Goal: Transaction & Acquisition: Purchase product/service

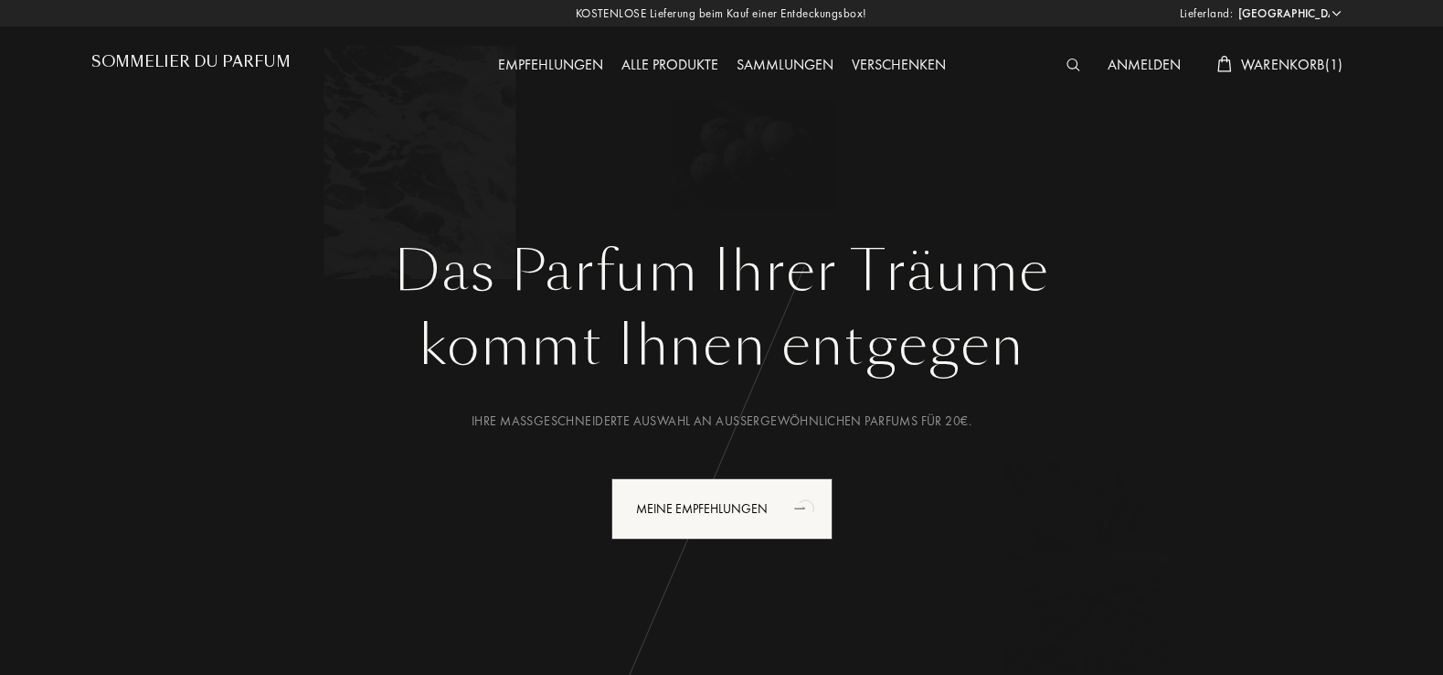
select select "DE"
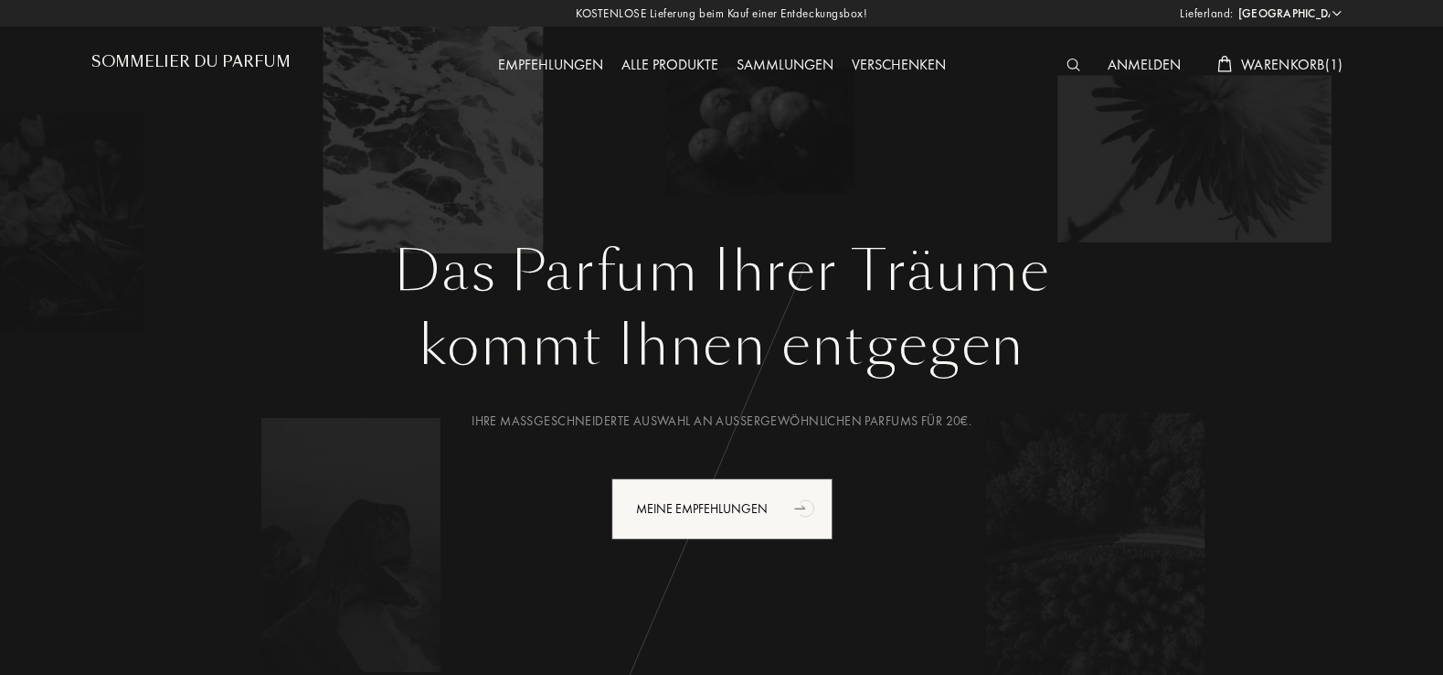
click at [912, 67] on div "Verschenken" at bounding box center [899, 66] width 112 height 24
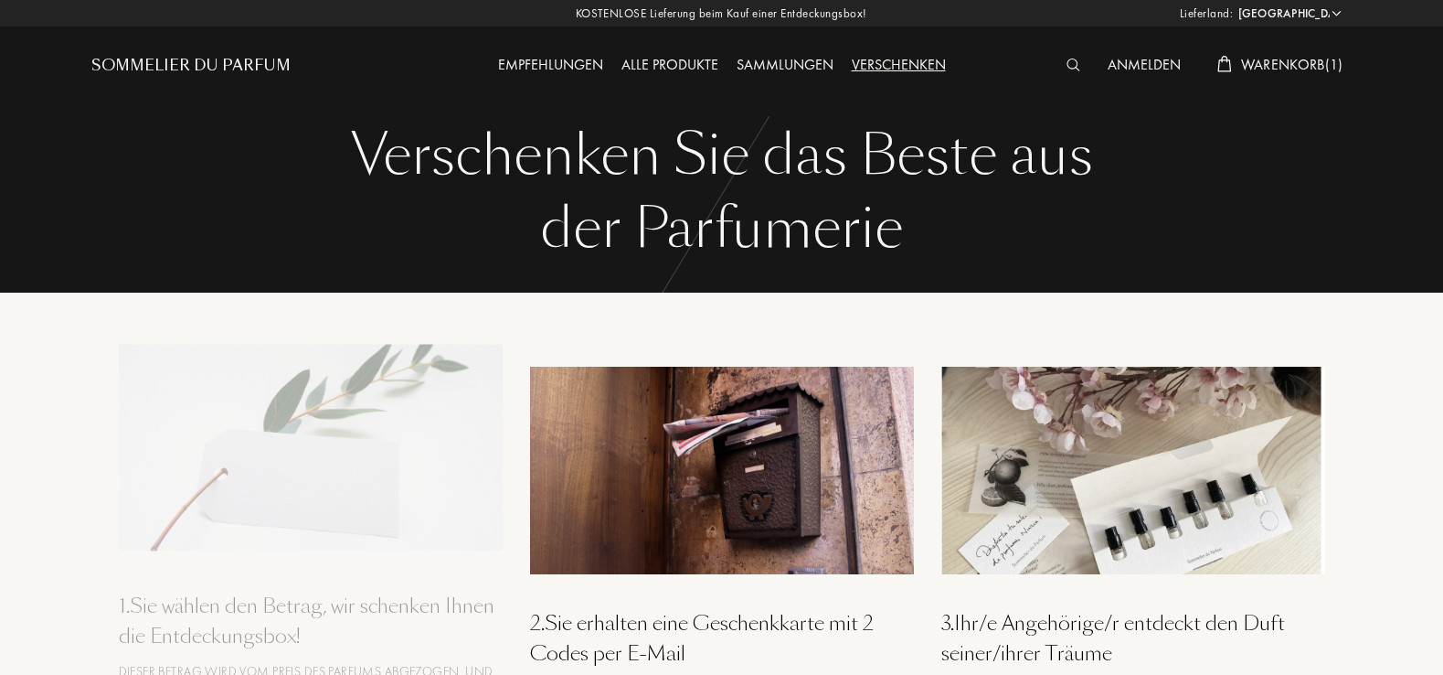
select select "DE"
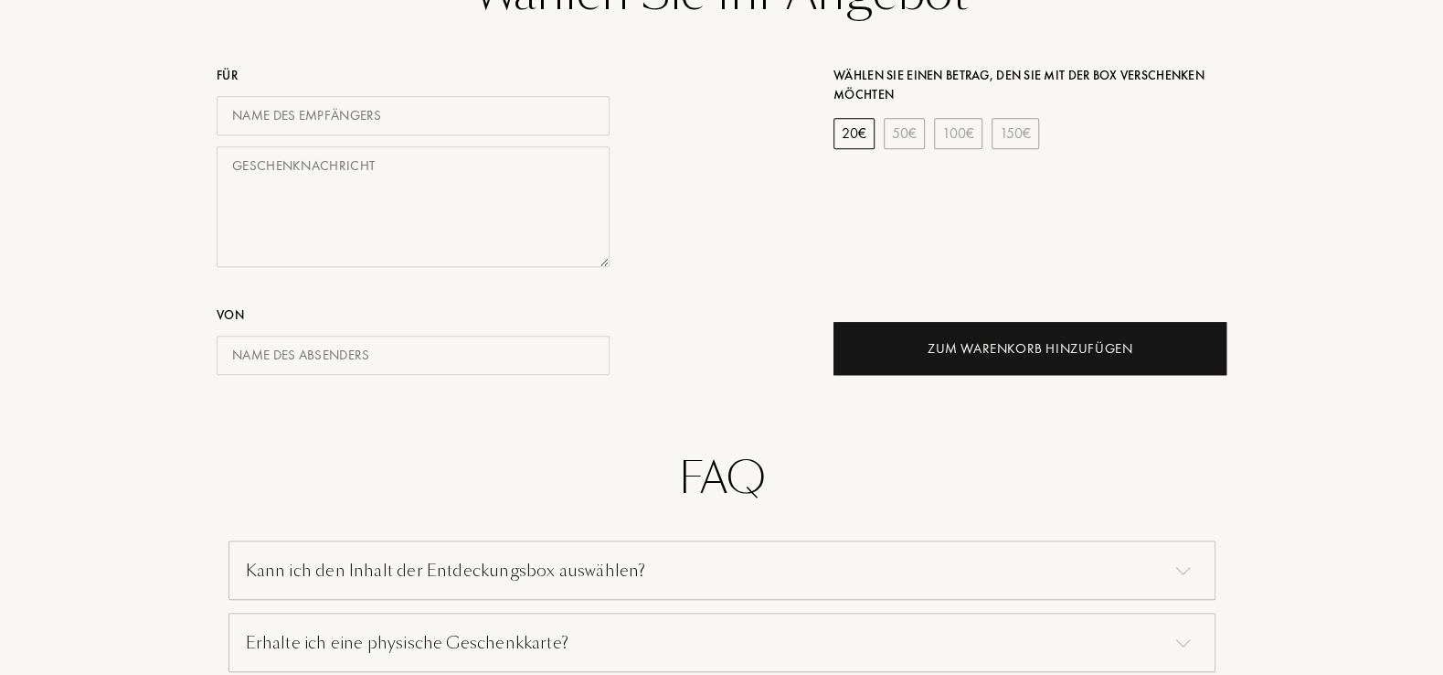
scroll to position [882, 0]
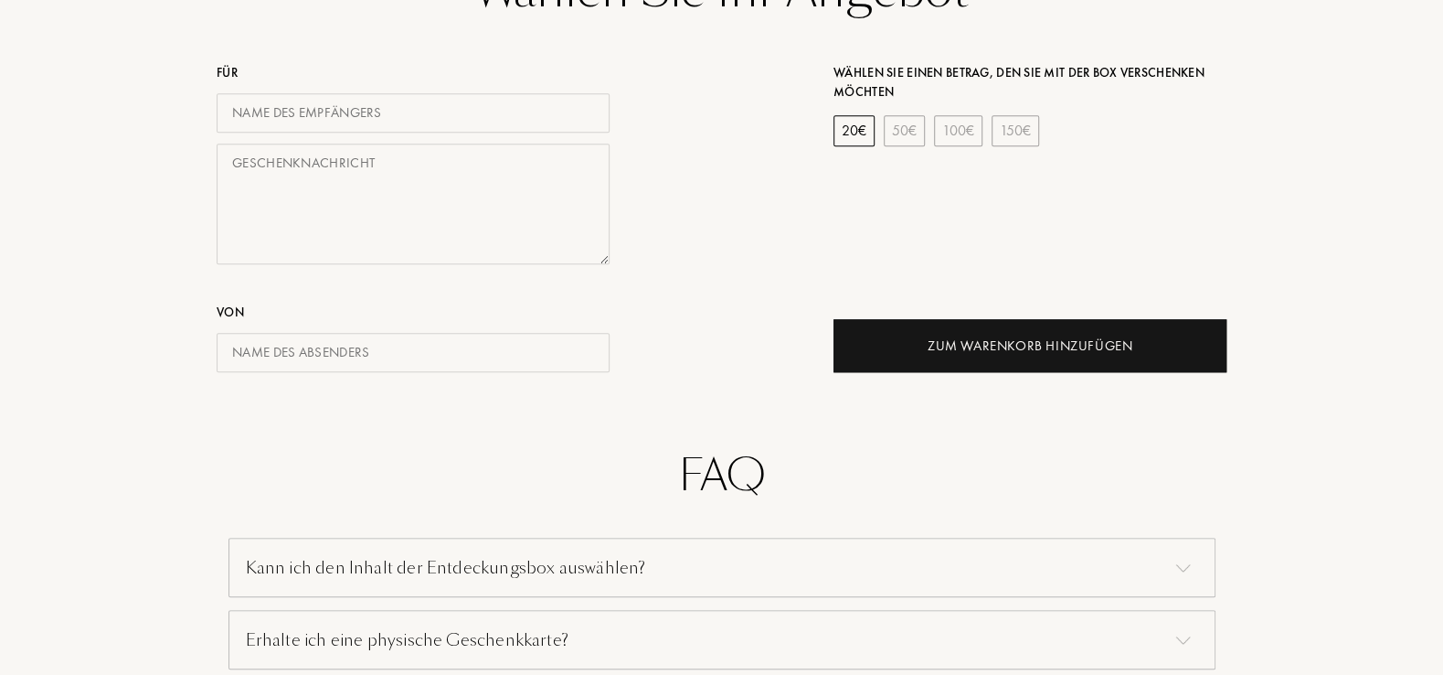
click at [351, 122] on input "text" at bounding box center [413, 112] width 393 height 39
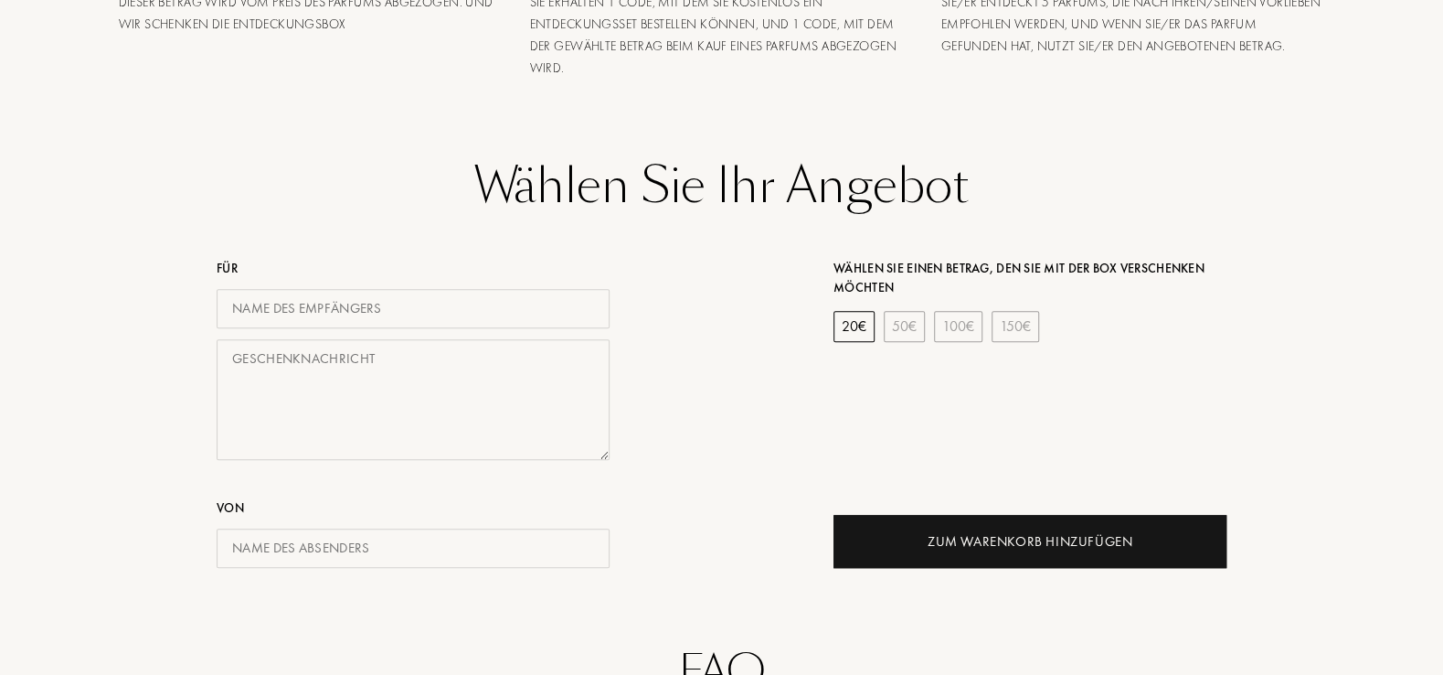
scroll to position [784, 0]
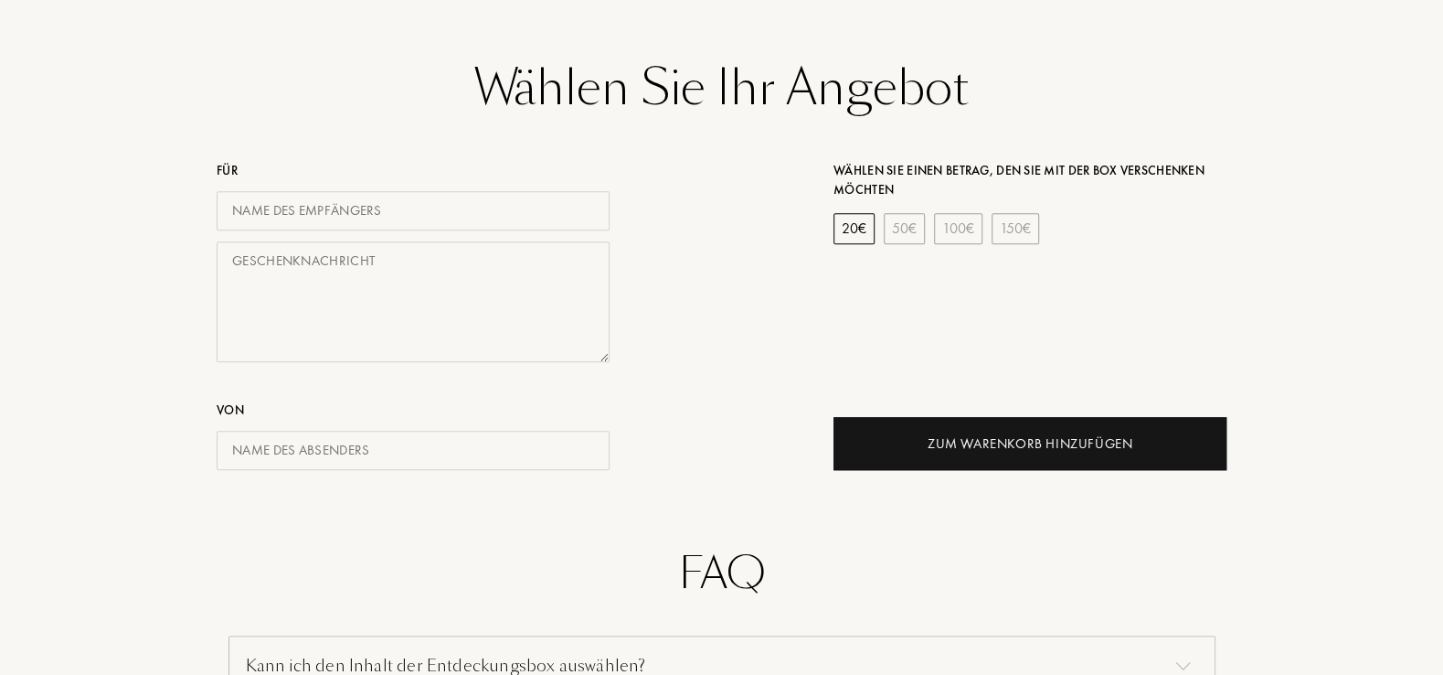
click at [357, 215] on input "text" at bounding box center [413, 210] width 393 height 39
type input "[PERSON_NAME]"
click at [306, 301] on textarea at bounding box center [413, 302] width 393 height 122
type textarea "MERRY XMAS"
click at [301, 446] on input "text" at bounding box center [413, 450] width 393 height 39
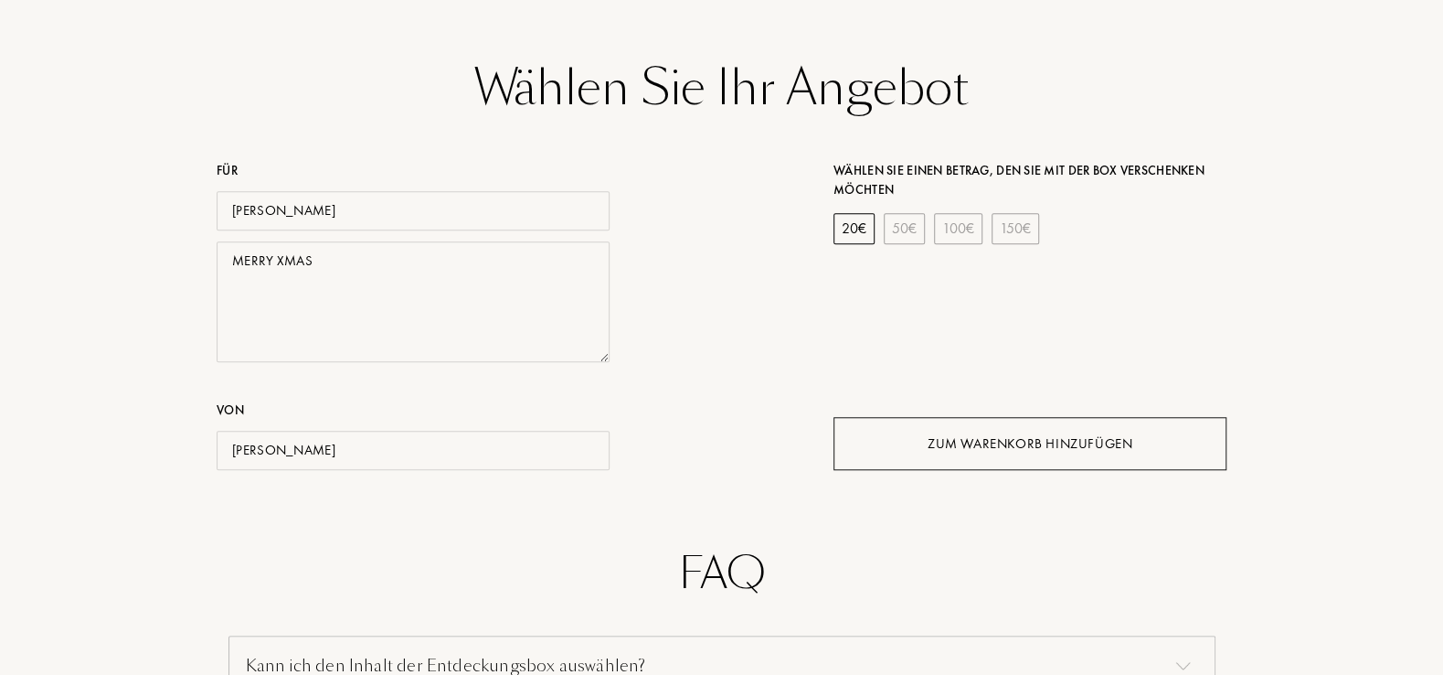
type input "[PERSON_NAME]"
click at [1073, 435] on div "Zum Warenkorb hinzufügen" at bounding box center [1030, 443] width 205 height 21
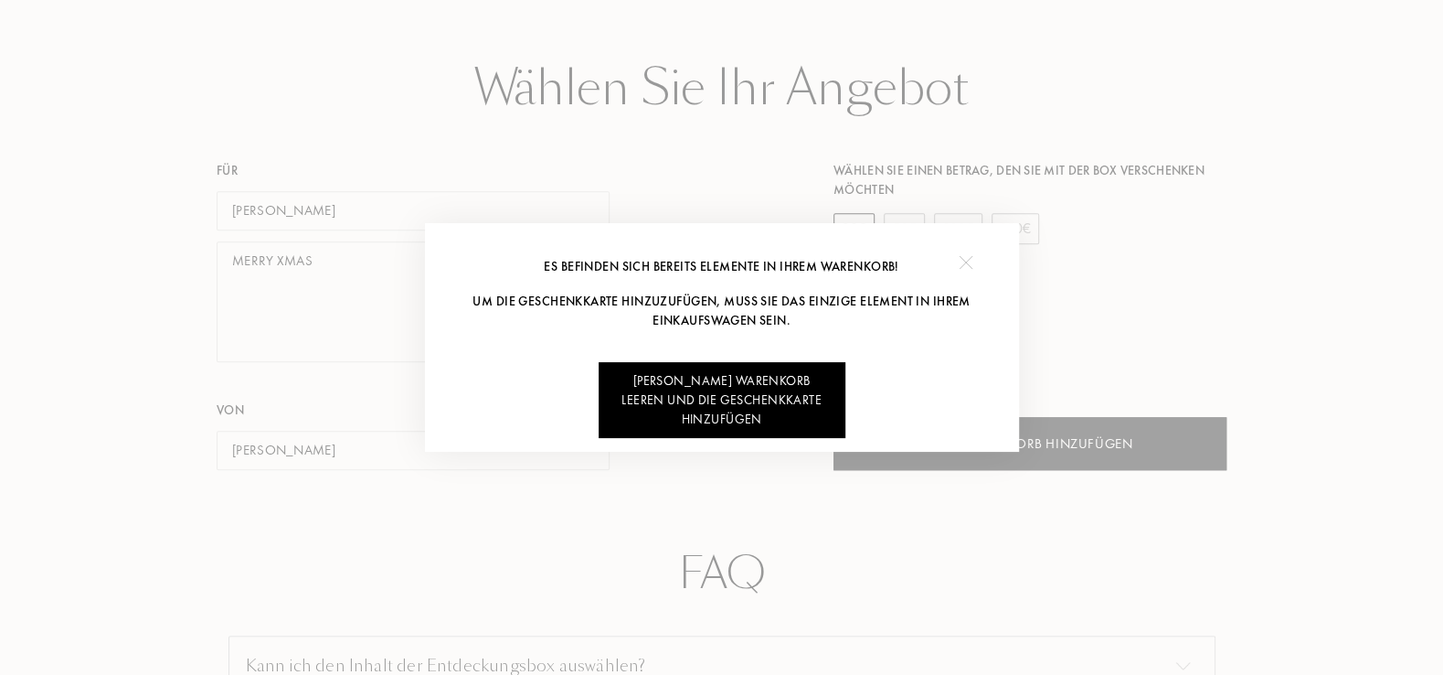
click at [749, 401] on div "Meinen Warenkorb leeren und die Geschenkkarte hinzufügen" at bounding box center [722, 400] width 247 height 76
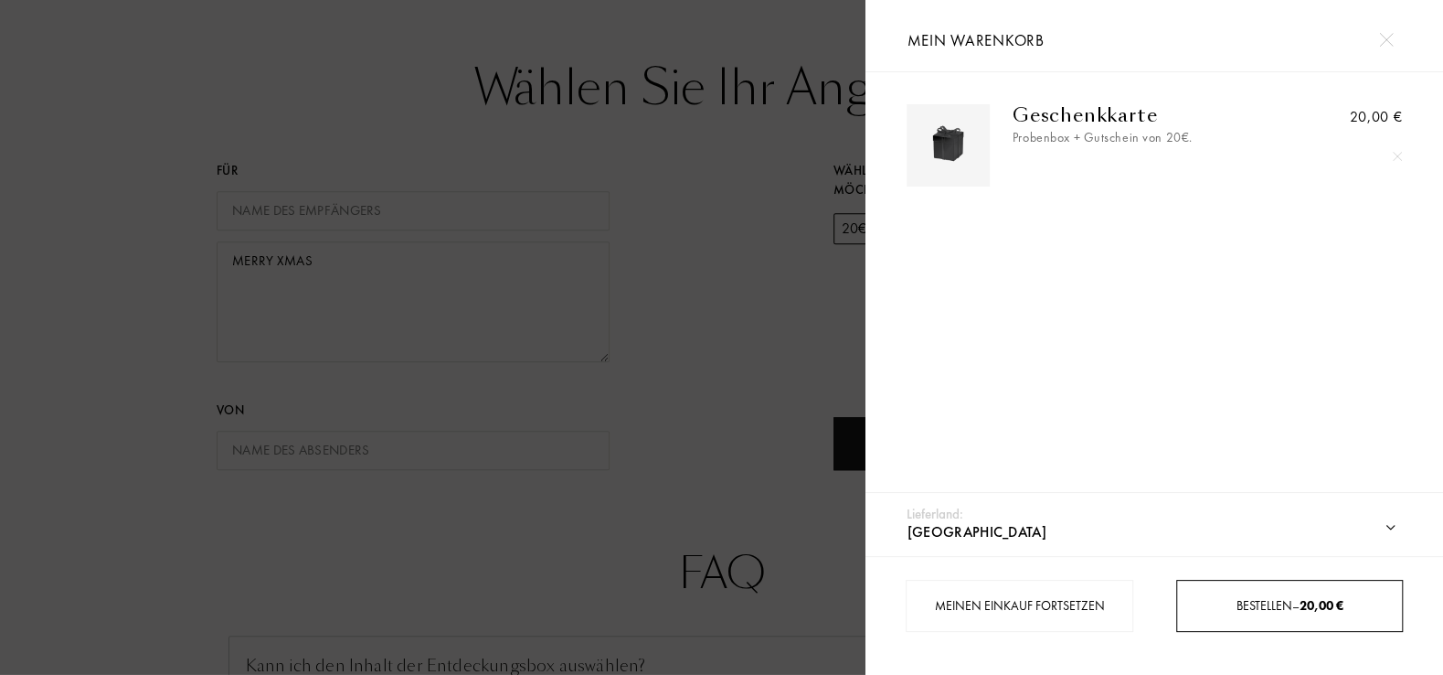
click at [1274, 600] on span "Bestellen – 20,00 €" at bounding box center [1290, 605] width 107 height 16
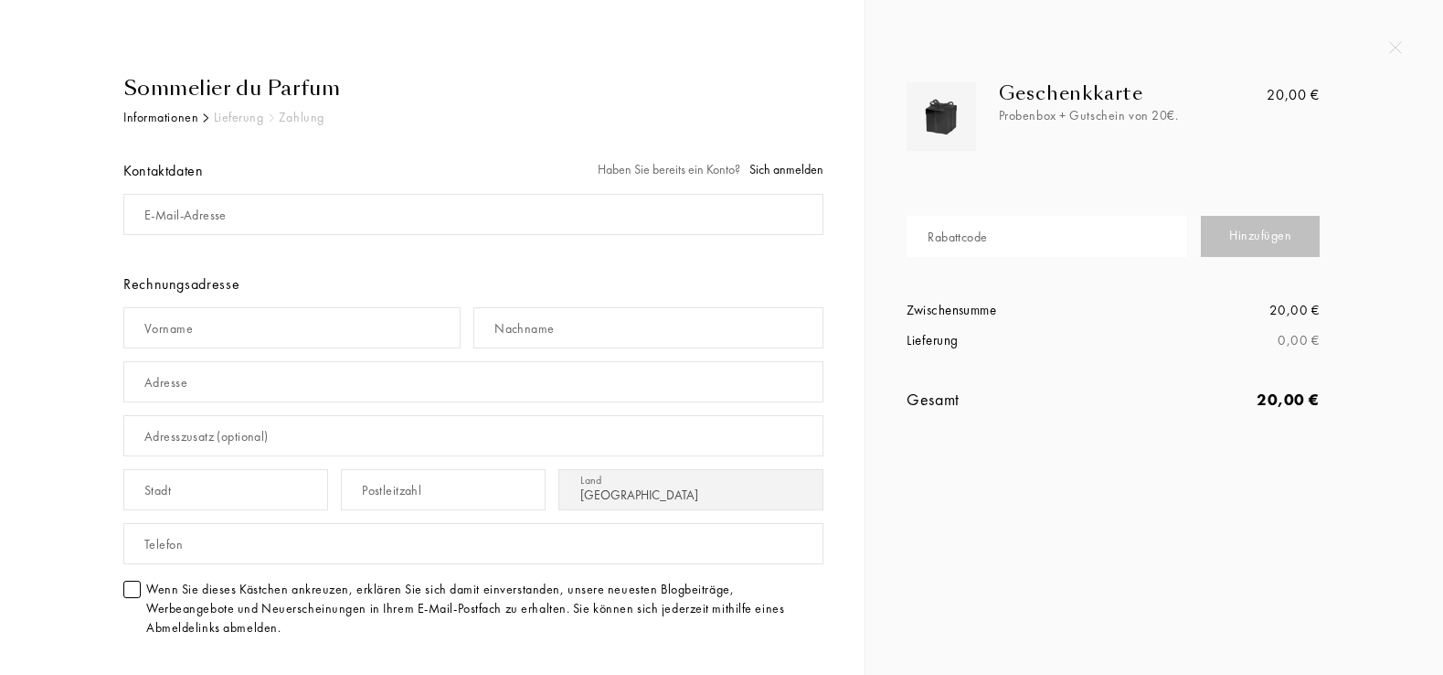
select select "DE"
